Goal: Task Accomplishment & Management: Use online tool/utility

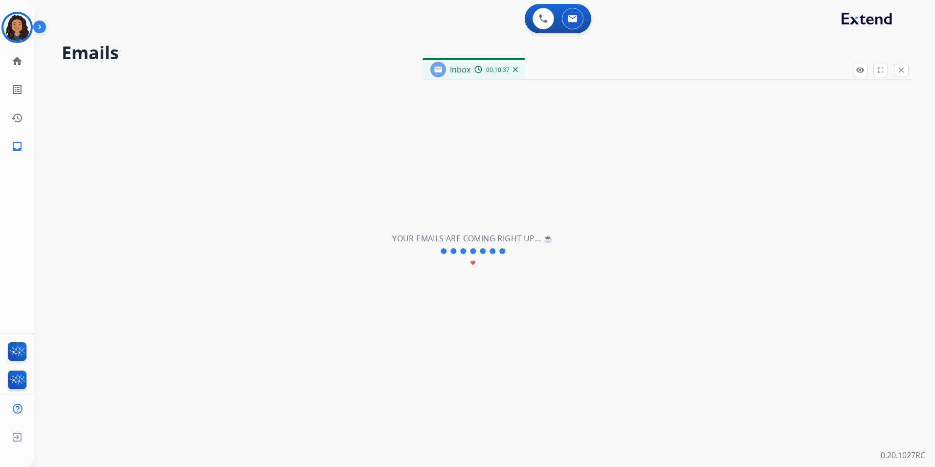
scroll to position [85, 0]
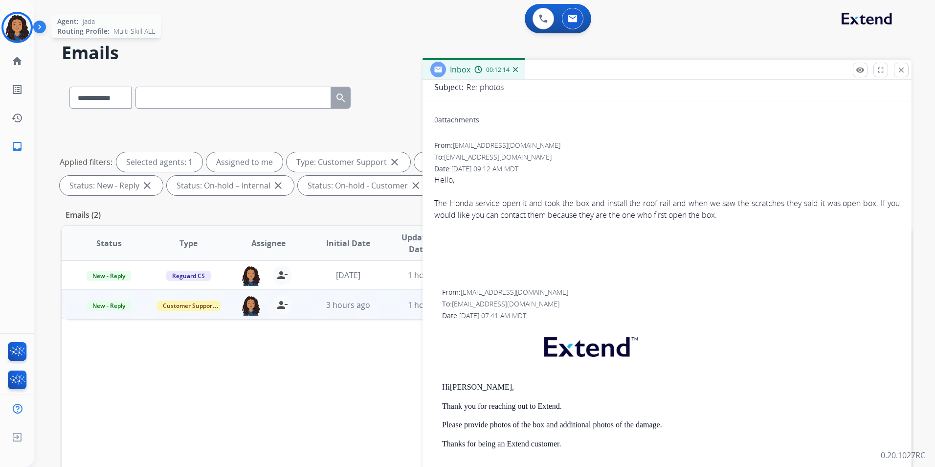
click at [17, 28] on img at bounding box center [16, 27] width 27 height 27
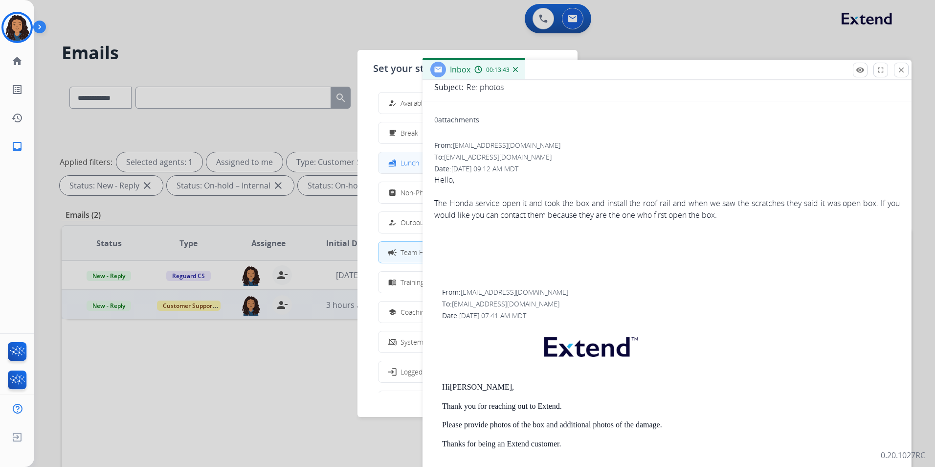
click at [395, 161] on mat-icon "fastfood" at bounding box center [392, 162] width 8 height 8
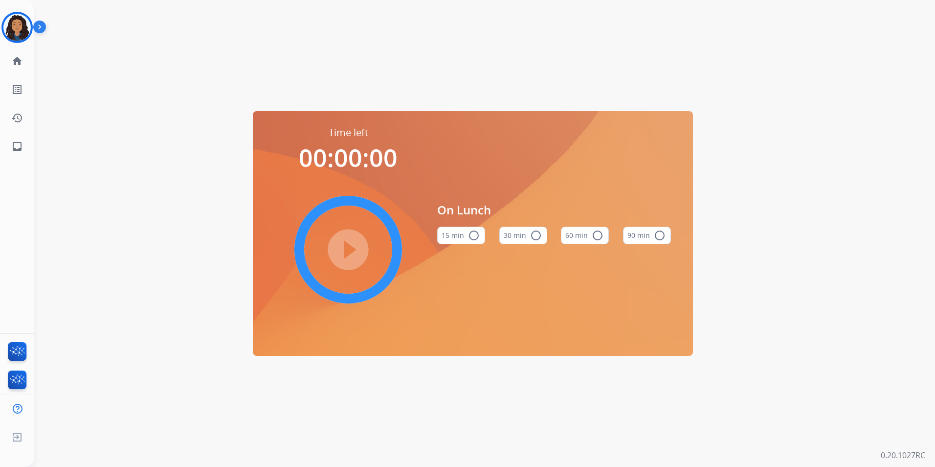
click at [581, 232] on button "60 min radio_button_unchecked" at bounding box center [585, 235] width 48 height 18
click at [342, 246] on mat-icon "play_circle_filled" at bounding box center [348, 250] width 12 height 12
